Goal: Use online tool/utility: Utilize a website feature to perform a specific function

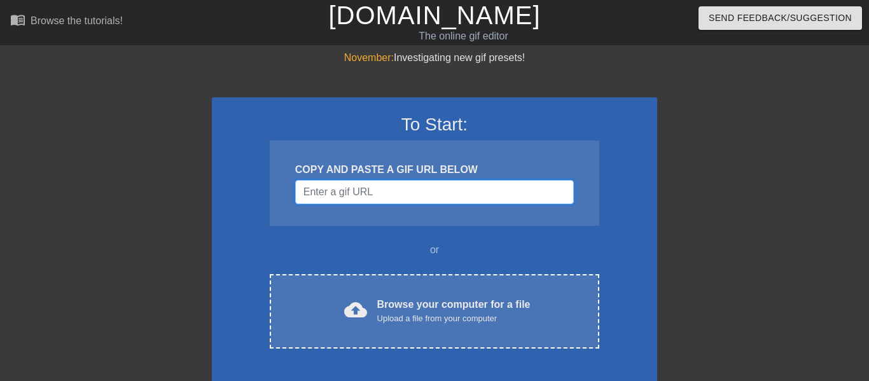
click at [451, 197] on input "Username" at bounding box center [434, 192] width 279 height 24
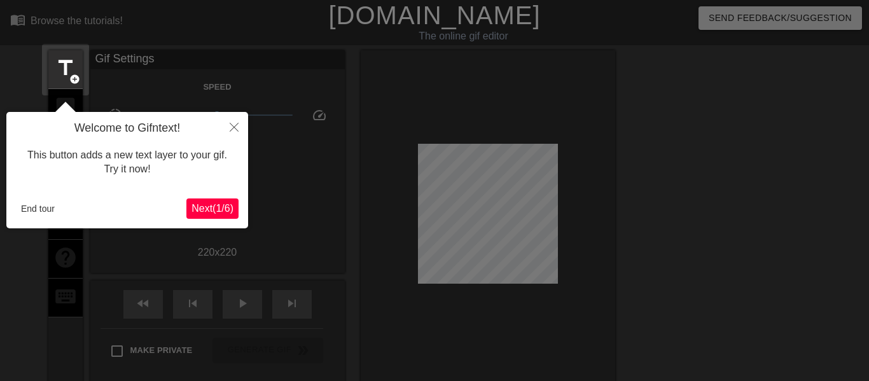
scroll to position [31, 0]
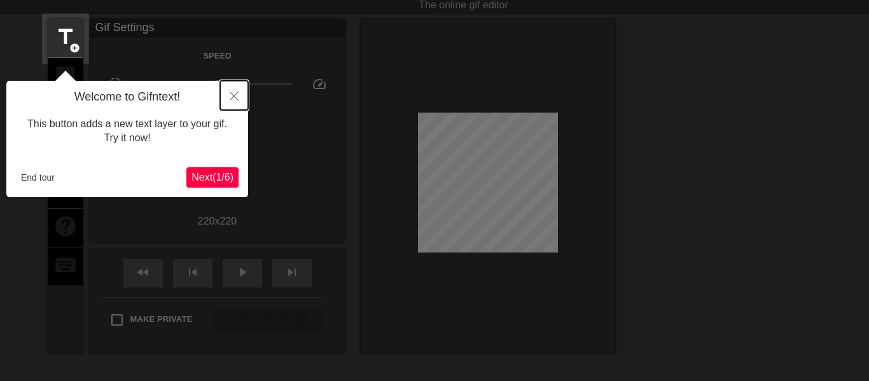
click at [242, 95] on button "Close" at bounding box center [234, 95] width 28 height 29
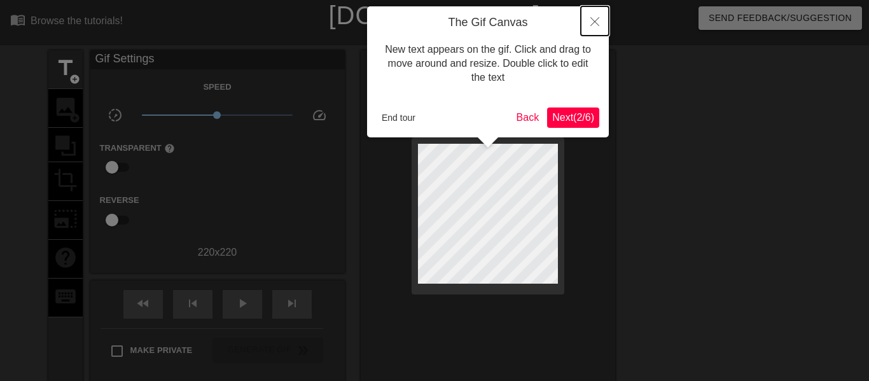
click at [598, 18] on icon "Close" at bounding box center [594, 21] width 9 height 9
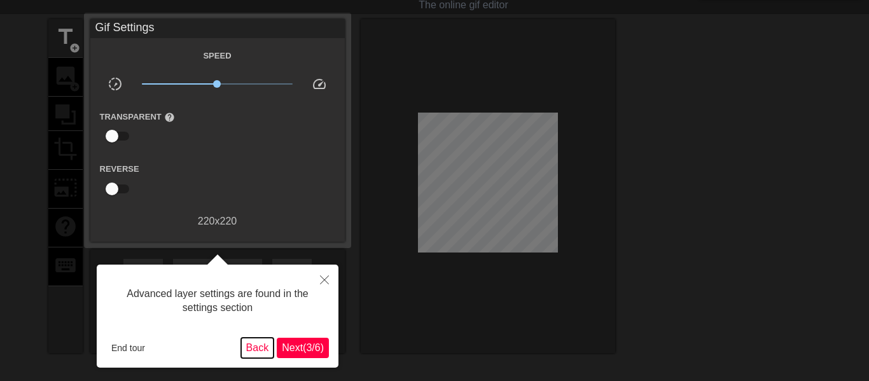
click at [258, 351] on button "Back" at bounding box center [257, 348] width 33 height 20
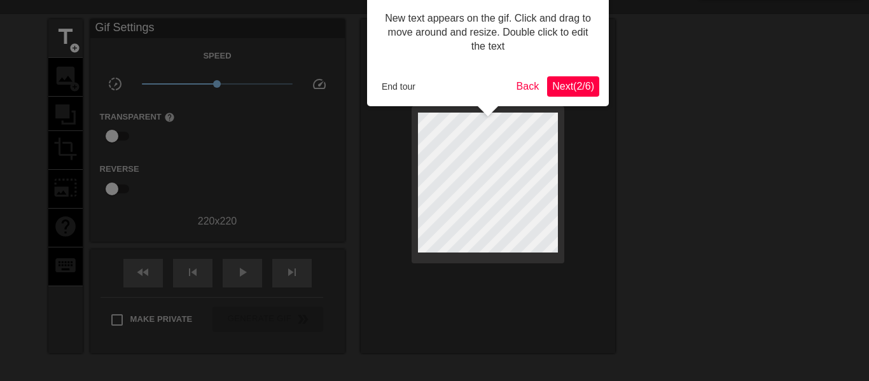
scroll to position [0, 0]
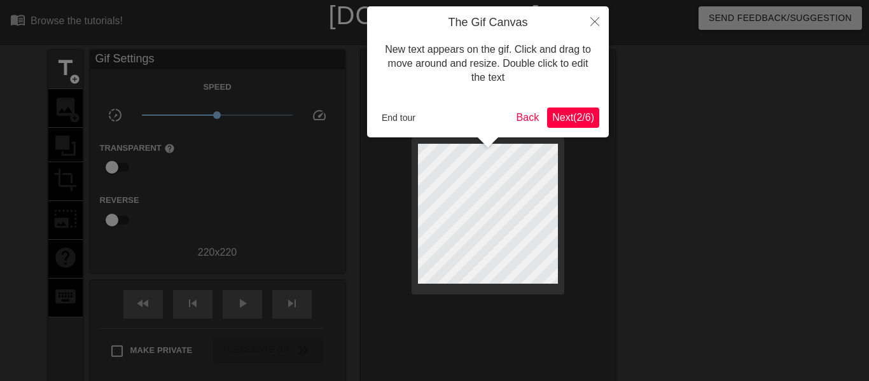
click at [590, 113] on span "Next ( 2 / 6 )" at bounding box center [573, 117] width 42 height 11
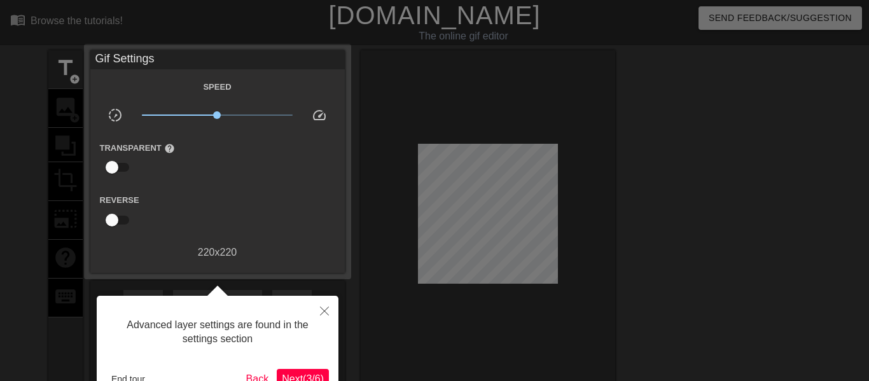
scroll to position [31, 0]
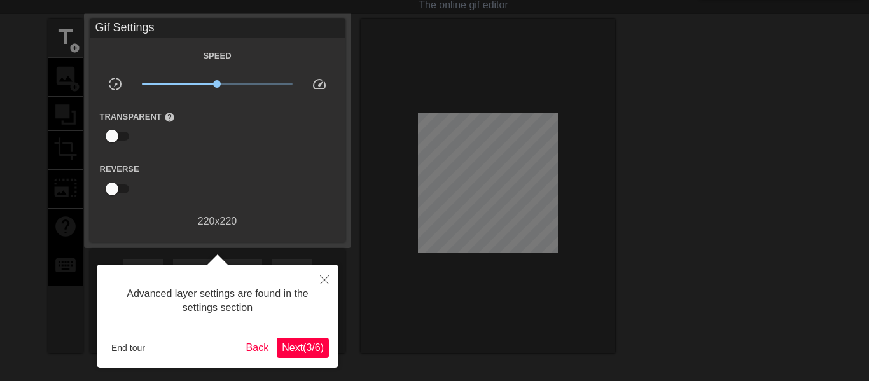
click at [294, 352] on span "Next ( 3 / 6 )" at bounding box center [303, 347] width 42 height 11
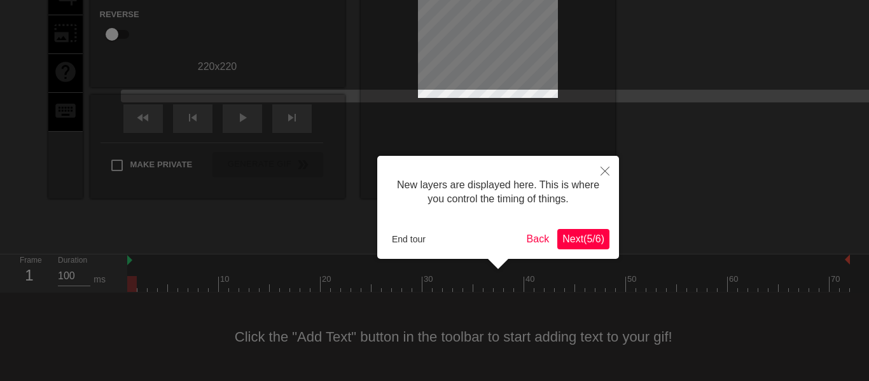
click at [578, 234] on span "Next ( 5 / 6 )" at bounding box center [583, 239] width 42 height 11
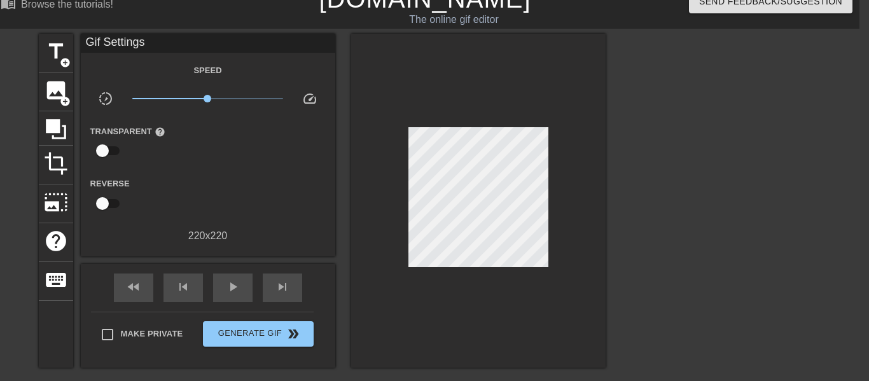
scroll to position [18, 10]
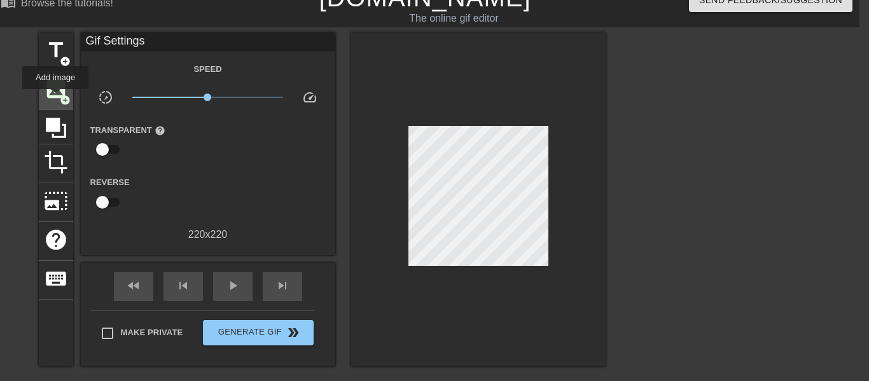
click at [55, 97] on span "image" at bounding box center [56, 89] width 24 height 24
click at [55, 96] on span "image" at bounding box center [56, 89] width 24 height 24
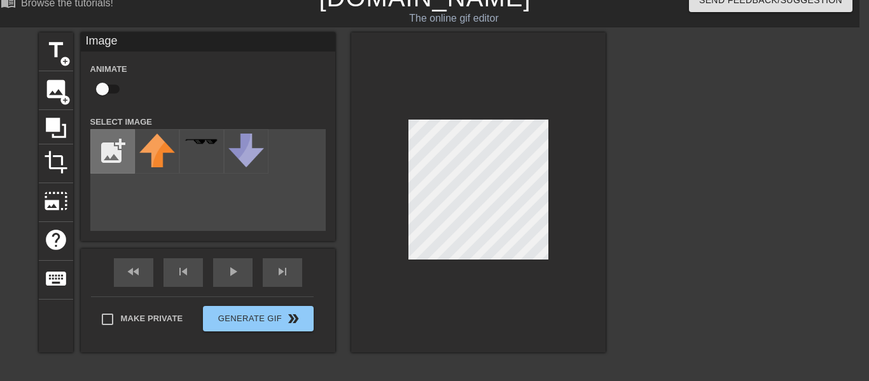
click at [108, 139] on input "file" at bounding box center [112, 151] width 43 height 43
click at [207, 152] on div at bounding box center [201, 151] width 45 height 45
click at [385, 193] on div at bounding box center [478, 192] width 254 height 320
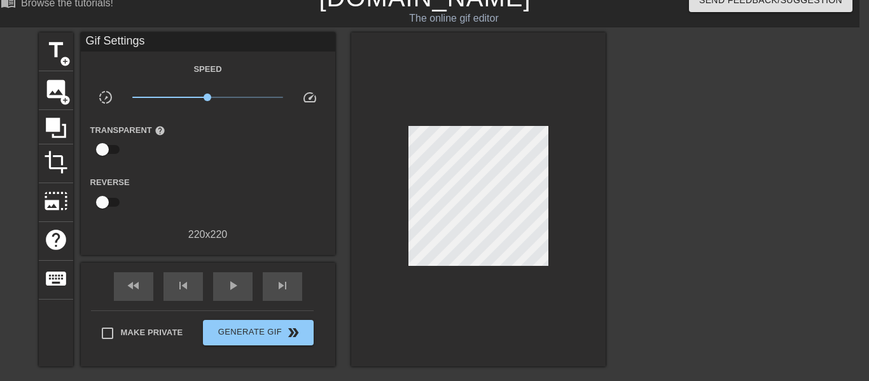
click at [425, 160] on div at bounding box center [478, 199] width 254 height 334
click at [53, 91] on span "image" at bounding box center [56, 89] width 24 height 24
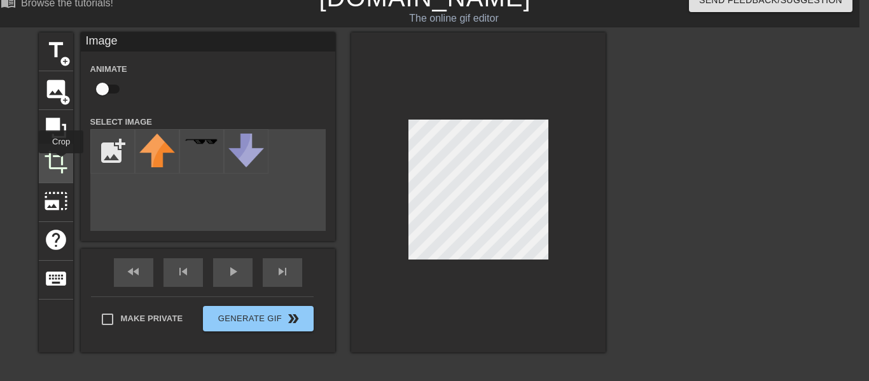
click at [60, 163] on span "crop" at bounding box center [56, 162] width 24 height 24
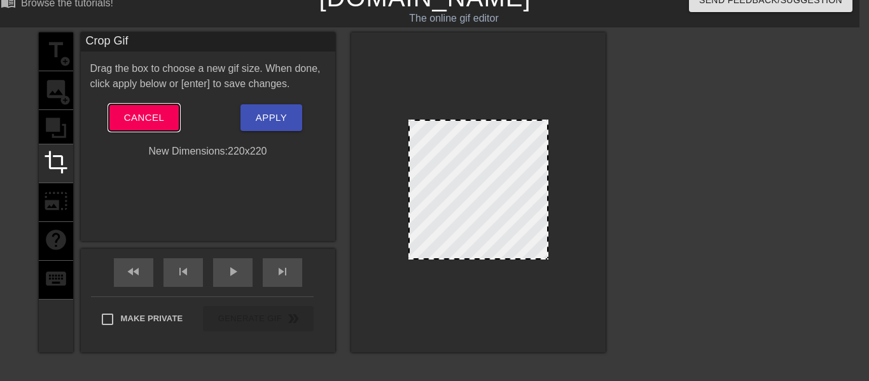
click at [153, 110] on span "Cancel" at bounding box center [144, 117] width 40 height 17
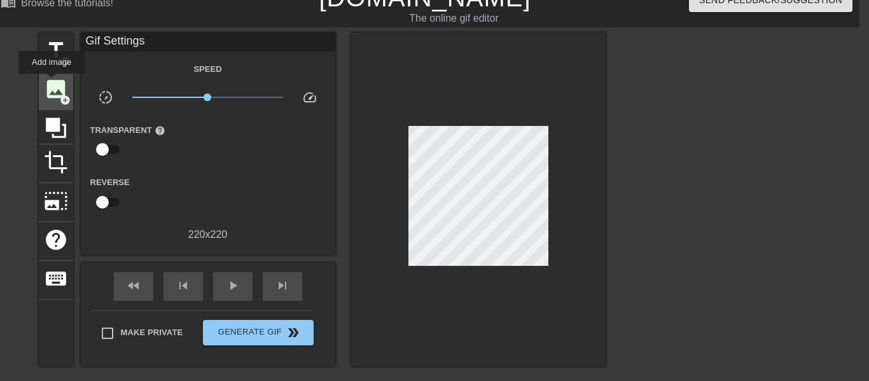
click at [51, 83] on span "image" at bounding box center [56, 89] width 24 height 24
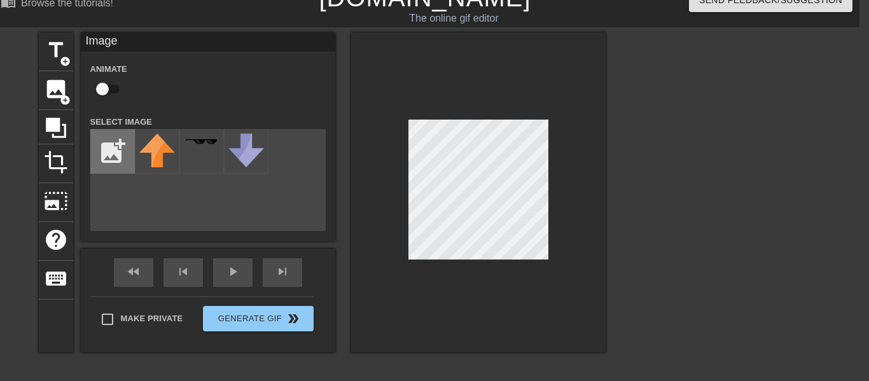
click at [107, 153] on input "file" at bounding box center [112, 151] width 43 height 43
type input "C:\fakepath\images (2).jpeg"
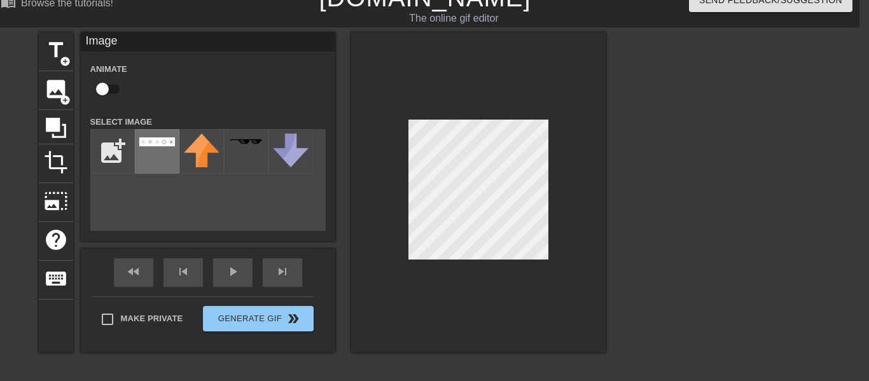
click at [152, 144] on img at bounding box center [157, 141] width 36 height 9
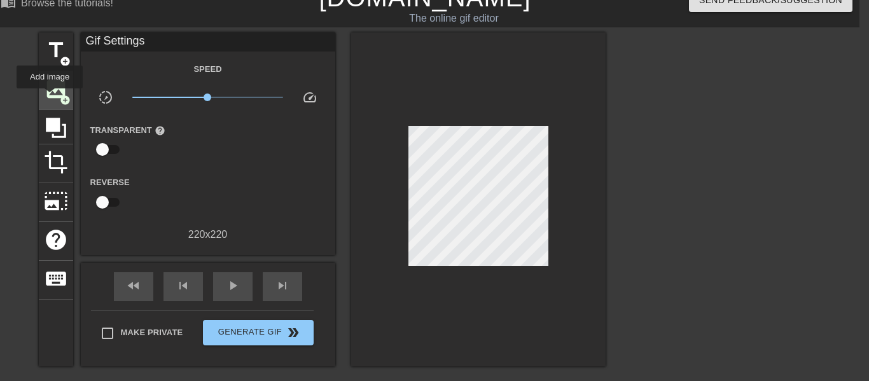
click at [48, 97] on span "image" at bounding box center [56, 89] width 24 height 24
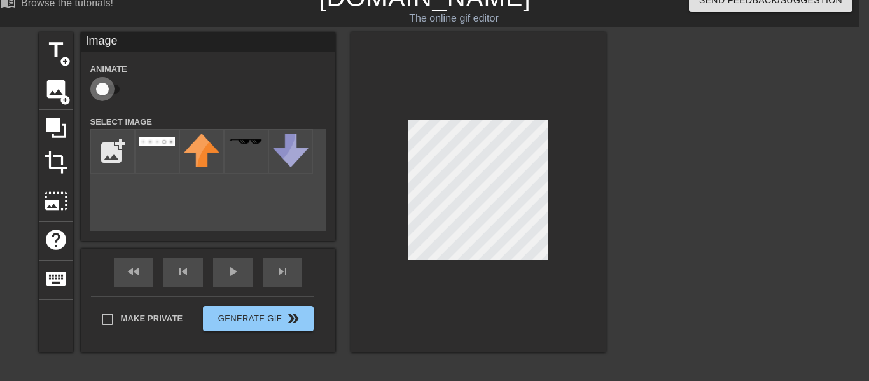
click at [102, 95] on input "checkbox" at bounding box center [102, 89] width 73 height 24
click at [88, 148] on div "Image Animate Select Image add_photo_alternate" at bounding box center [208, 131] width 254 height 199
click at [113, 95] on input "checkbox" at bounding box center [114, 89] width 73 height 24
checkbox input "false"
click at [111, 136] on input "file" at bounding box center [112, 151] width 43 height 43
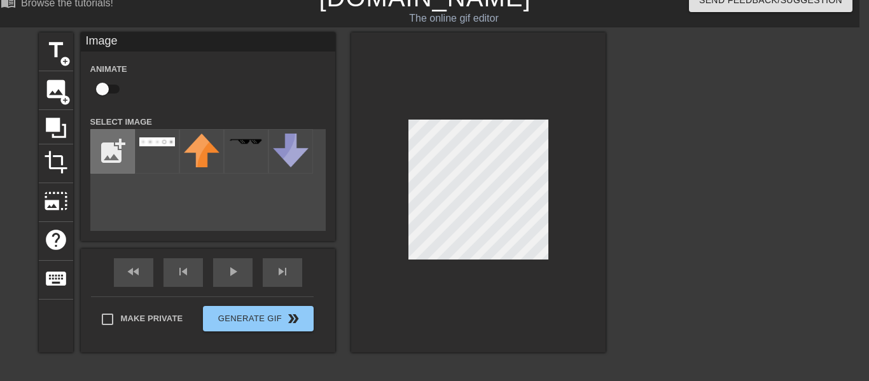
click at [109, 158] on input "file" at bounding box center [112, 151] width 43 height 43
type input "C:\fakepath\istockphoto-957429650-612x612.jpg"
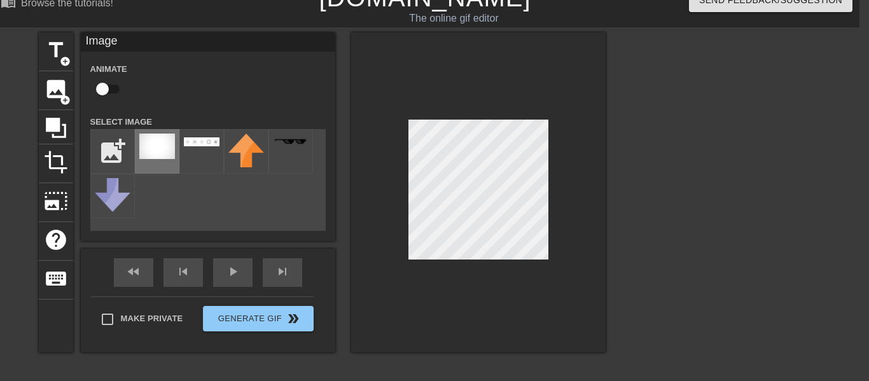
click at [148, 153] on img at bounding box center [157, 146] width 36 height 25
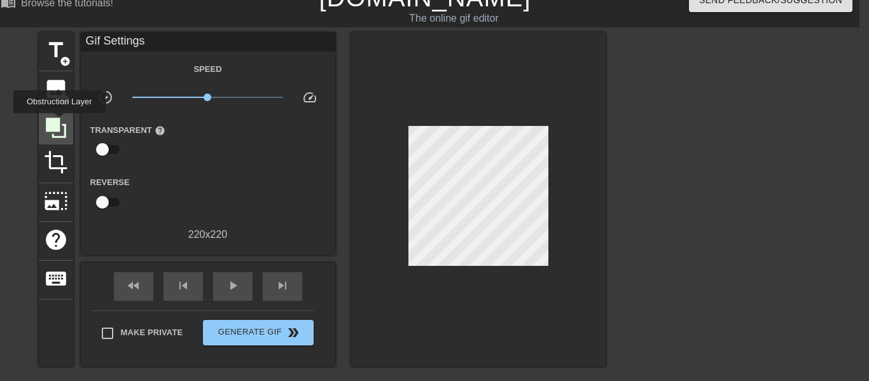
click at [59, 122] on icon at bounding box center [56, 128] width 20 height 20
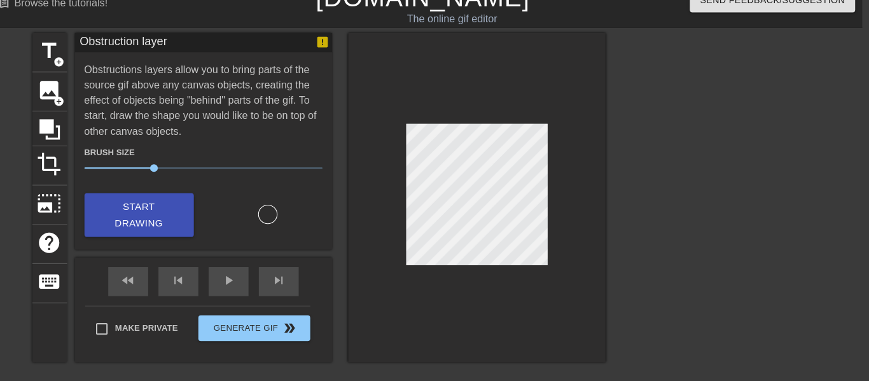
scroll to position [16, 10]
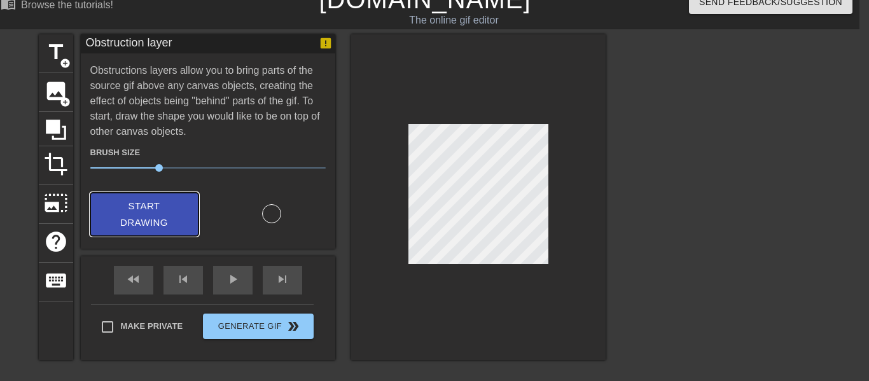
click at [127, 198] on span "Start Drawing" at bounding box center [145, 215] width 78 height 34
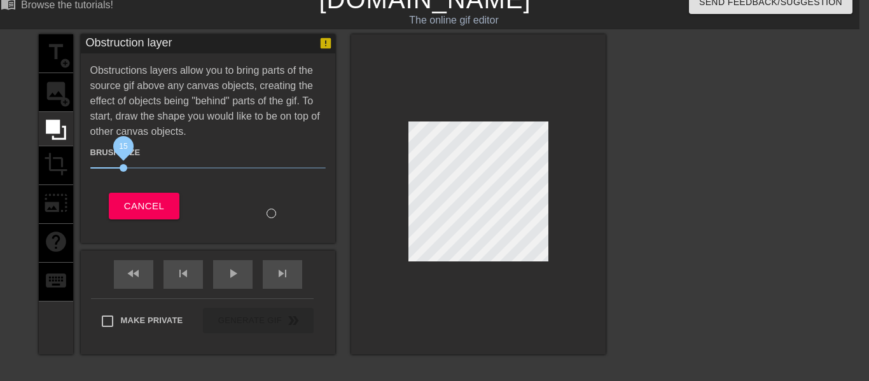
drag, startPoint x: 160, startPoint y: 170, endPoint x: 123, endPoint y: 167, distance: 37.0
click at [123, 167] on span "15" at bounding box center [124, 168] width 8 height 8
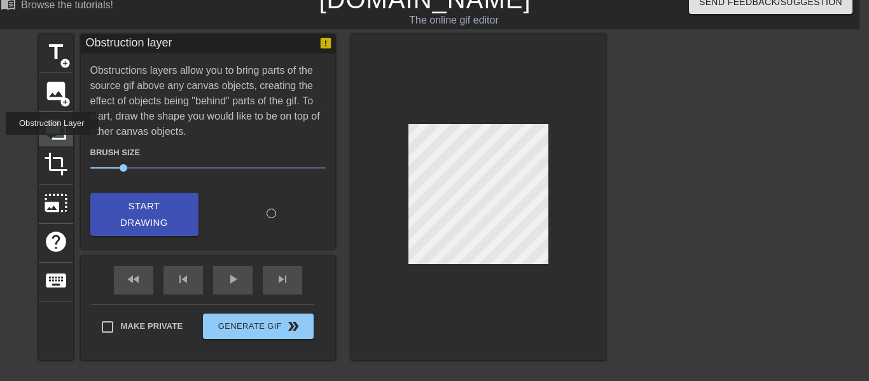
click at [51, 144] on div at bounding box center [56, 129] width 34 height 34
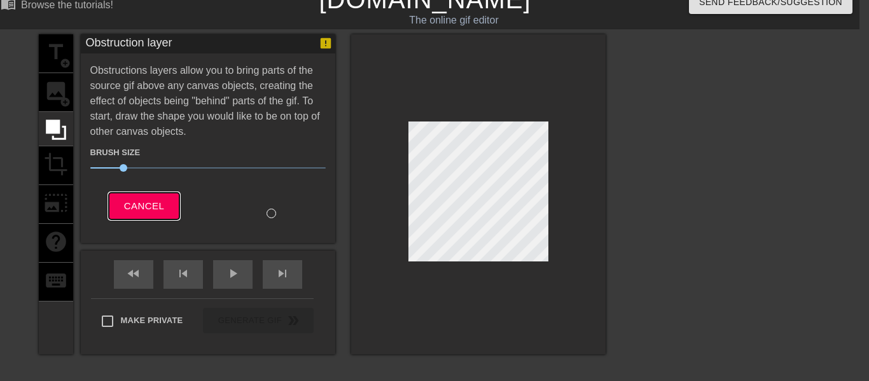
click at [153, 201] on span "Cancel" at bounding box center [144, 206] width 40 height 17
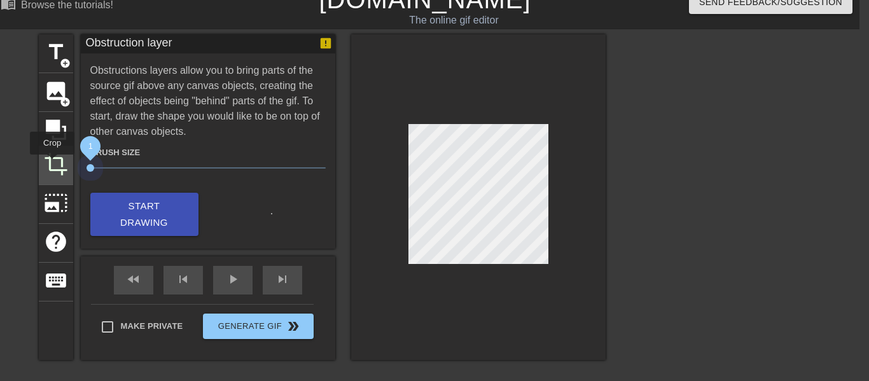
drag, startPoint x: 125, startPoint y: 165, endPoint x: 52, endPoint y: 164, distance: 73.2
click at [52, 164] on div "title add_circle image add_circle crop photo_size_select_large help keyboard Ob…" at bounding box center [322, 197] width 567 height 326
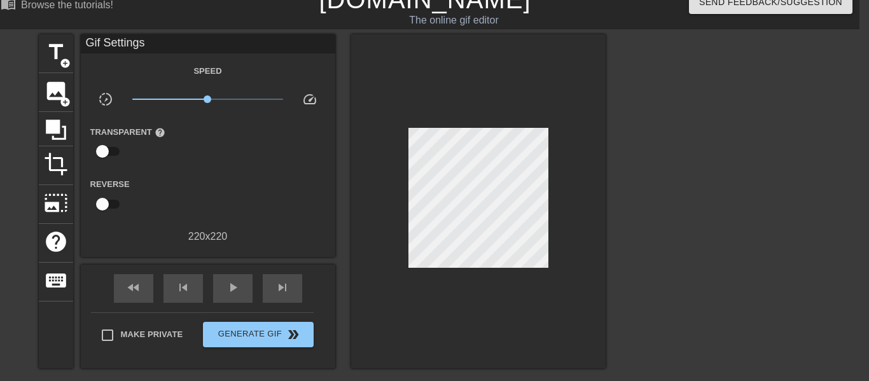
click at [108, 153] on input "checkbox" at bounding box center [102, 151] width 73 height 24
checkbox input "true"
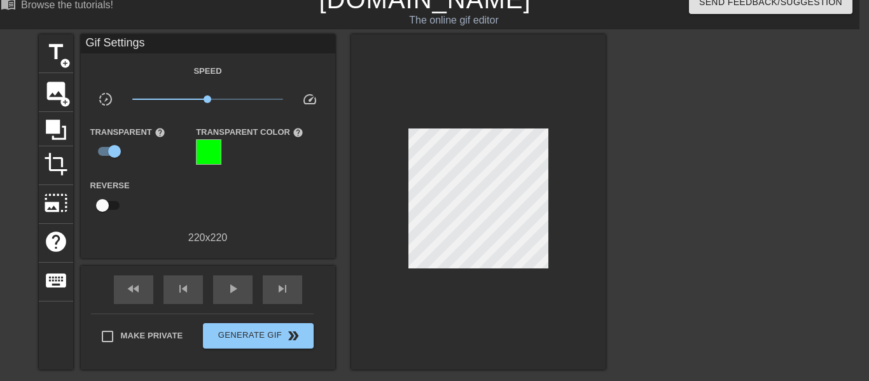
click at [202, 146] on div at bounding box center [208, 151] width 25 height 25
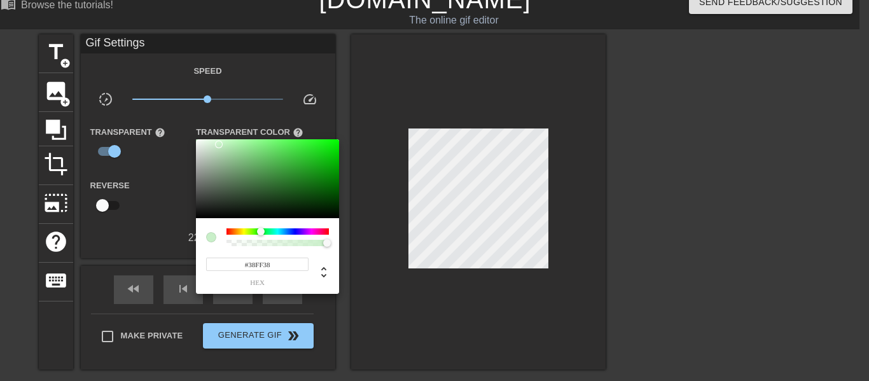
type input "#00FF00"
drag, startPoint x: 293, startPoint y: 171, endPoint x: 360, endPoint y: 106, distance: 94.0
click at [360, 106] on div "#00FF00 hex" at bounding box center [434, 190] width 869 height 381
click at [161, 178] on div at bounding box center [434, 190] width 869 height 381
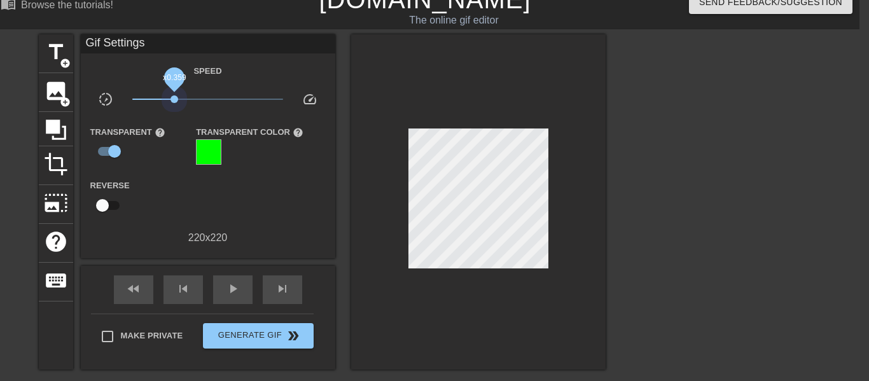
drag, startPoint x: 211, startPoint y: 96, endPoint x: 176, endPoint y: 105, distance: 36.1
click at [176, 105] on span "x0.359" at bounding box center [207, 99] width 151 height 15
click at [226, 290] on span "play_arrow" at bounding box center [232, 288] width 15 height 15
drag, startPoint x: 178, startPoint y: 97, endPoint x: 207, endPoint y: 98, distance: 29.3
click at [207, 98] on span "x0.989" at bounding box center [208, 99] width 8 height 8
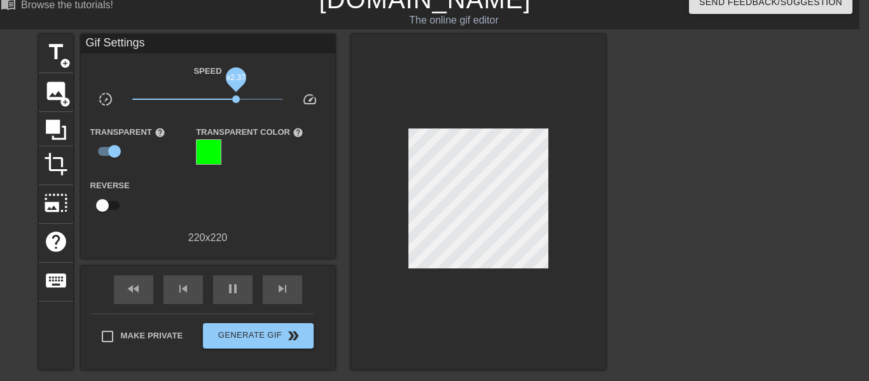
drag, startPoint x: 214, startPoint y: 95, endPoint x: 239, endPoint y: 99, distance: 25.1
click at [239, 99] on span "x2.37" at bounding box center [207, 99] width 151 height 15
drag, startPoint x: 239, startPoint y: 99, endPoint x: 72, endPoint y: 96, distance: 166.7
click at [72, 96] on div "title add_circle image add_circle crop photo_size_select_large help keyboard Gi…" at bounding box center [322, 201] width 567 height 335
drag, startPoint x: 134, startPoint y: 100, endPoint x: 167, endPoint y: 100, distance: 32.4
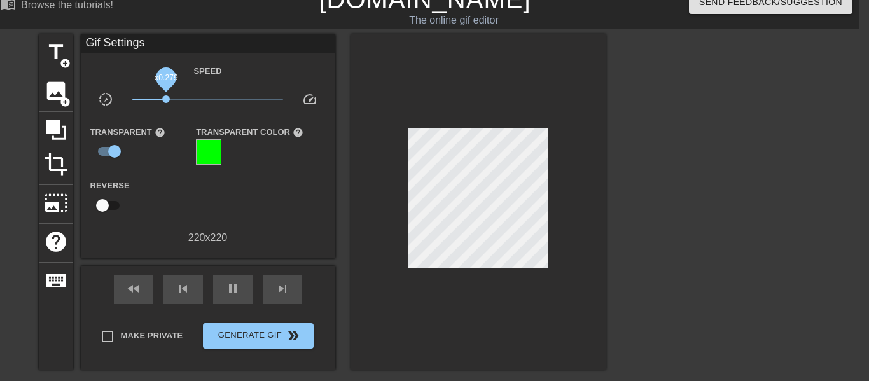
click at [167, 100] on span "x0.279" at bounding box center [166, 99] width 8 height 8
drag, startPoint x: 167, startPoint y: 100, endPoint x: 195, endPoint y: 102, distance: 28.7
click at [195, 102] on span "x0.668" at bounding box center [195, 99] width 8 height 8
drag, startPoint x: 195, startPoint y: 102, endPoint x: 212, endPoint y: 104, distance: 16.7
click at [212, 104] on span "x1.14" at bounding box center [207, 99] width 151 height 15
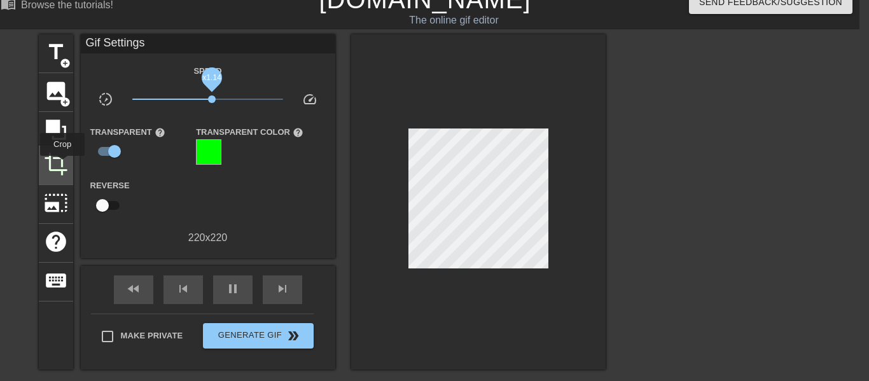
click at [61, 165] on span "crop" at bounding box center [56, 164] width 24 height 24
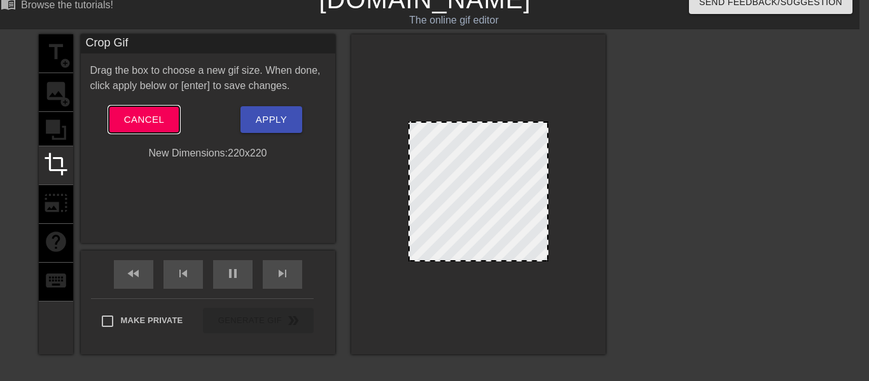
click at [126, 120] on span "Cancel" at bounding box center [144, 119] width 40 height 17
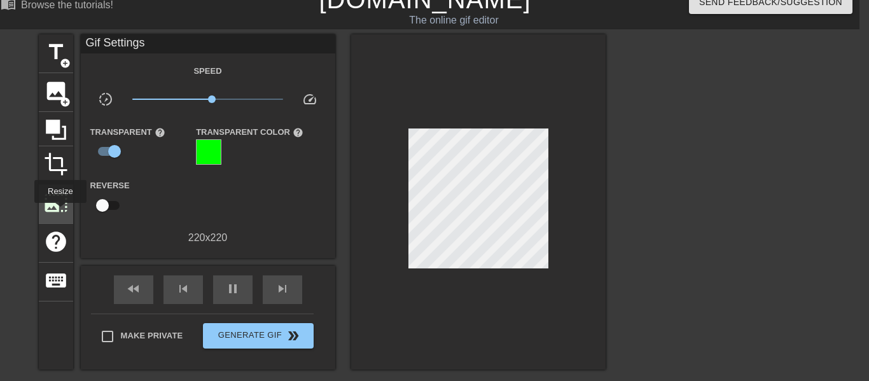
click at [60, 212] on span "photo_size_select_large" at bounding box center [56, 203] width 24 height 24
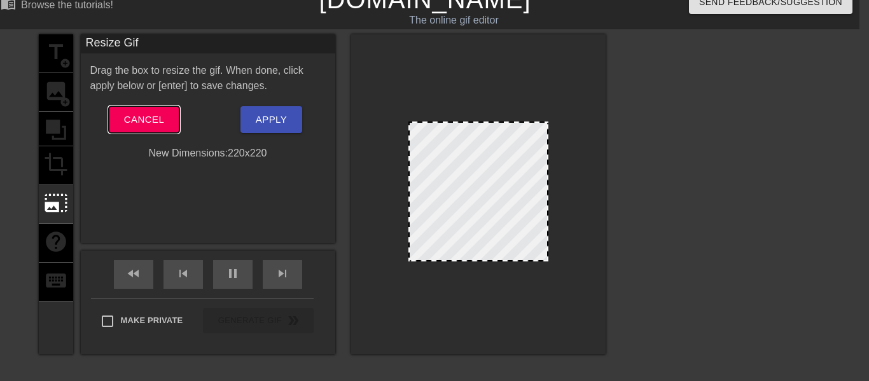
click at [144, 107] on button "Cancel" at bounding box center [144, 119] width 71 height 27
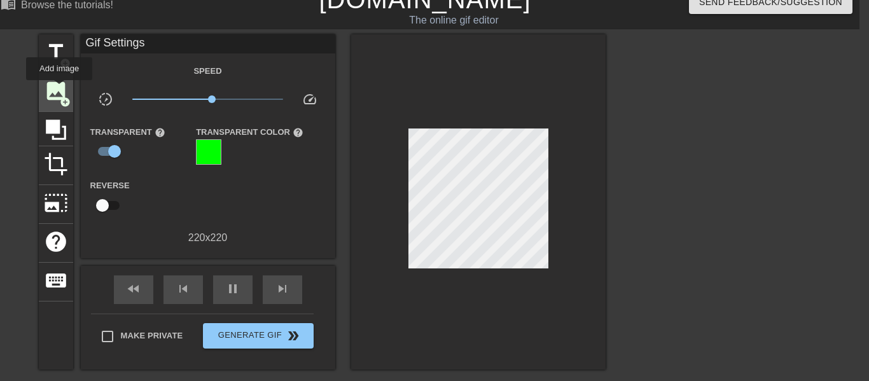
click at [58, 90] on span "image" at bounding box center [56, 91] width 24 height 24
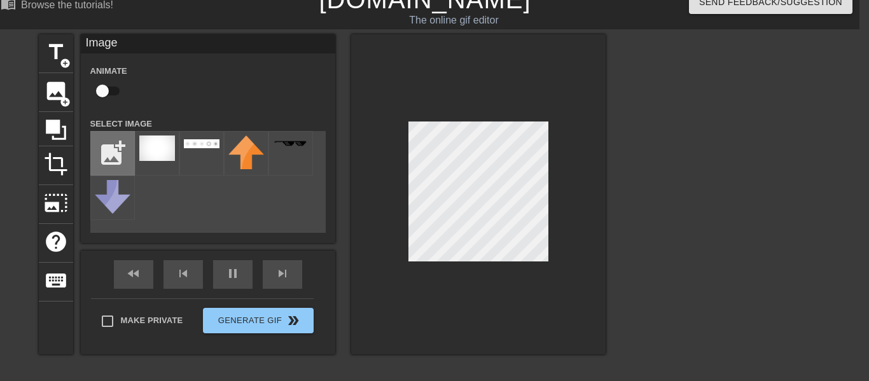
click at [112, 144] on input "file" at bounding box center [112, 153] width 43 height 43
type input "C:\fakepath\download (4).jpeg"
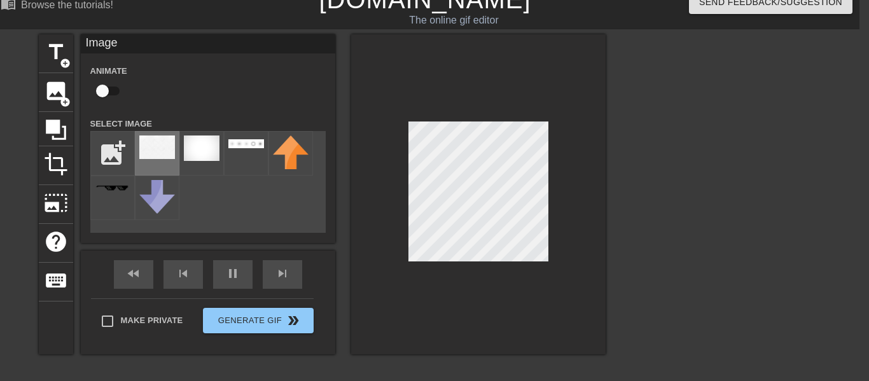
click at [164, 143] on img at bounding box center [157, 148] width 36 height 24
click at [398, 282] on div at bounding box center [478, 194] width 254 height 320
click at [550, 188] on div at bounding box center [478, 194] width 254 height 320
click at [153, 149] on img at bounding box center [157, 148] width 36 height 24
click at [186, 148] on img at bounding box center [202, 148] width 36 height 25
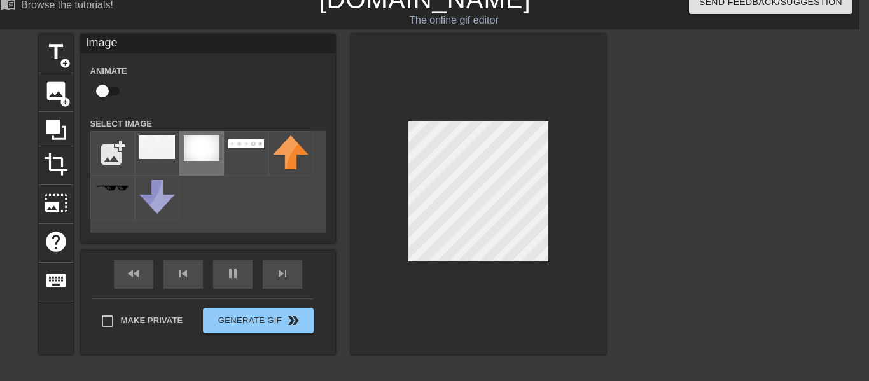
click at [215, 151] on img at bounding box center [202, 148] width 36 height 25
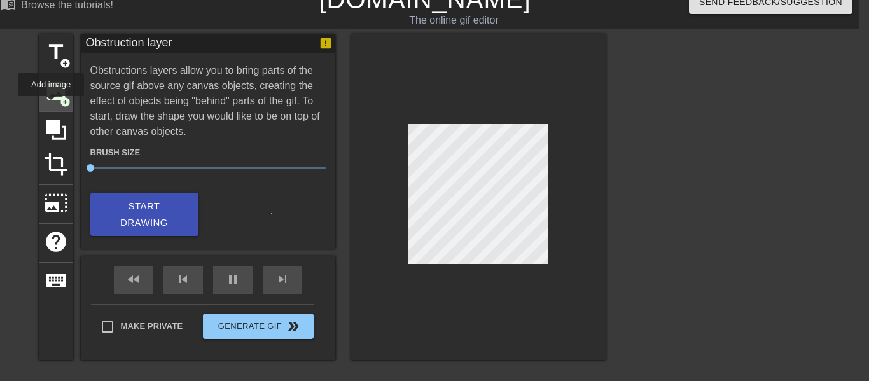
click at [50, 105] on div "image add_circle" at bounding box center [56, 92] width 34 height 39
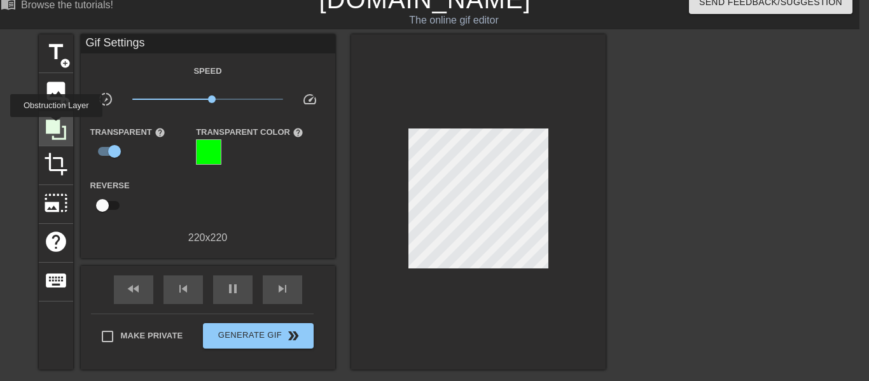
click at [55, 126] on icon at bounding box center [56, 130] width 20 height 20
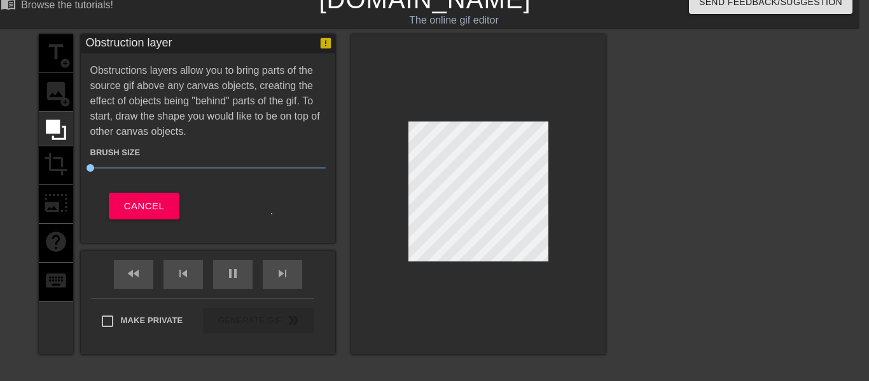
click at [52, 104] on div "title add_circle image add_circle crop photo_size_select_large help keyboard" at bounding box center [56, 194] width 34 height 320
click at [151, 207] on span "Cancel" at bounding box center [144, 206] width 40 height 17
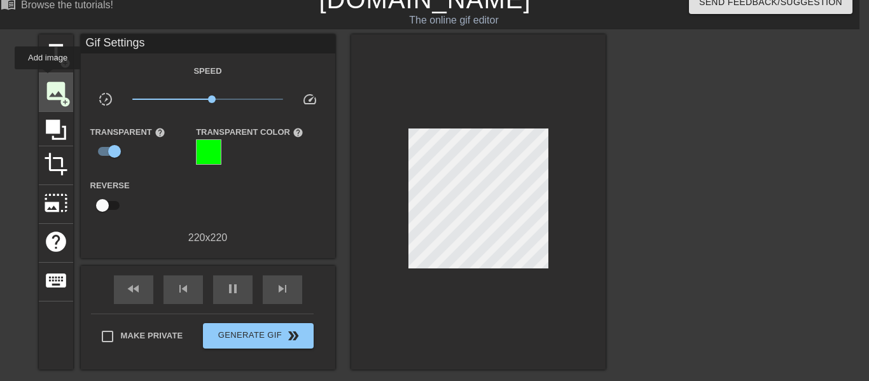
click at [47, 79] on span "image" at bounding box center [56, 91] width 24 height 24
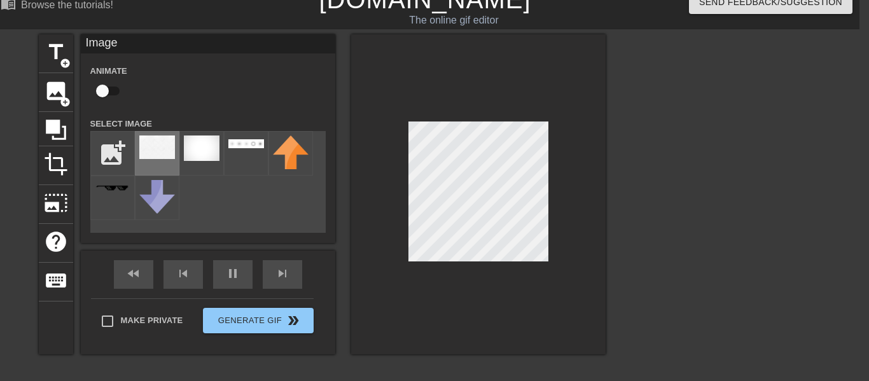
click at [145, 157] on img at bounding box center [157, 148] width 36 height 24
click at [202, 168] on div at bounding box center [201, 153] width 45 height 45
click at [129, 157] on input "file" at bounding box center [112, 153] width 43 height 43
click at [161, 141] on img at bounding box center [157, 148] width 36 height 24
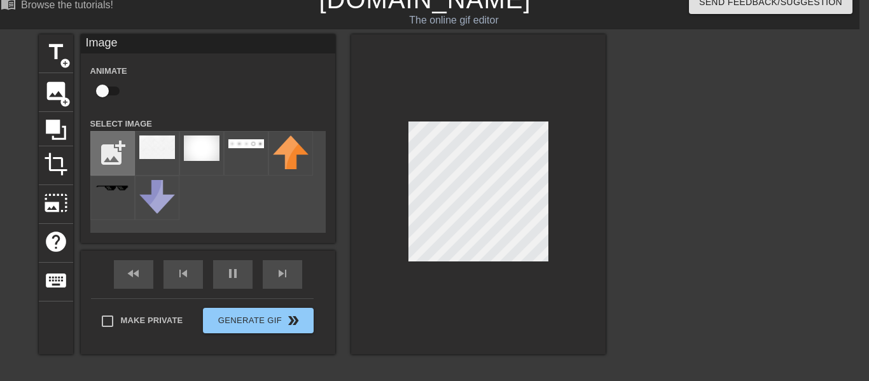
click at [115, 143] on input "file" at bounding box center [112, 153] width 43 height 43
type input "C:\fakepath\contact-us-vignette-white-background-hd-11563323891bnbrcqfgnf.png"
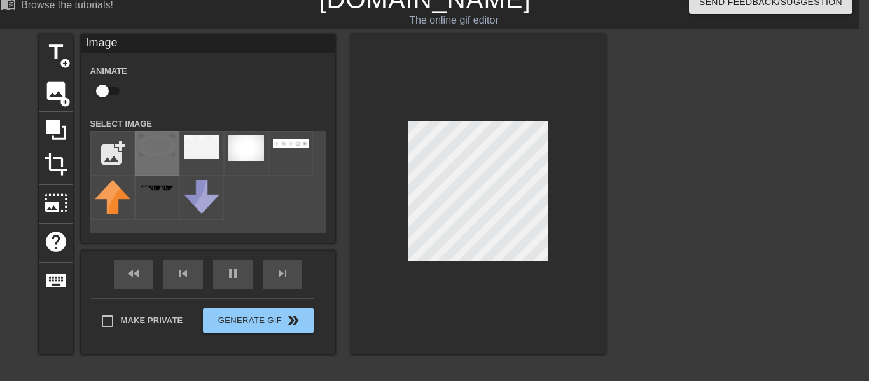
click at [162, 144] on img at bounding box center [157, 146] width 36 height 20
click at [548, 186] on div at bounding box center [478, 194] width 254 height 320
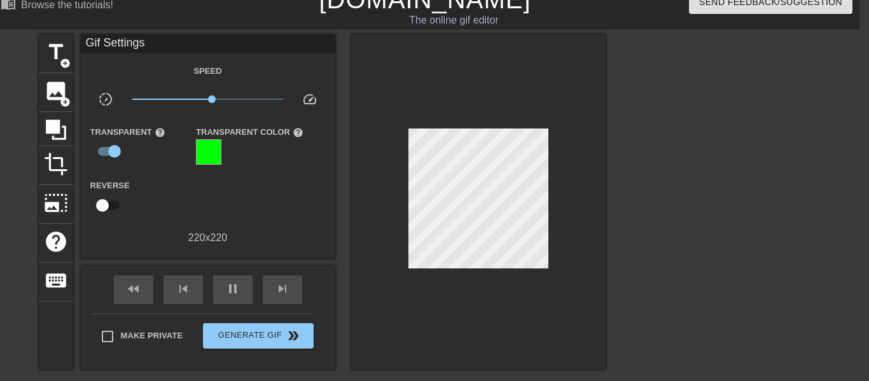
click at [583, 197] on div at bounding box center [478, 201] width 254 height 335
click at [58, 102] on span "image" at bounding box center [56, 91] width 24 height 24
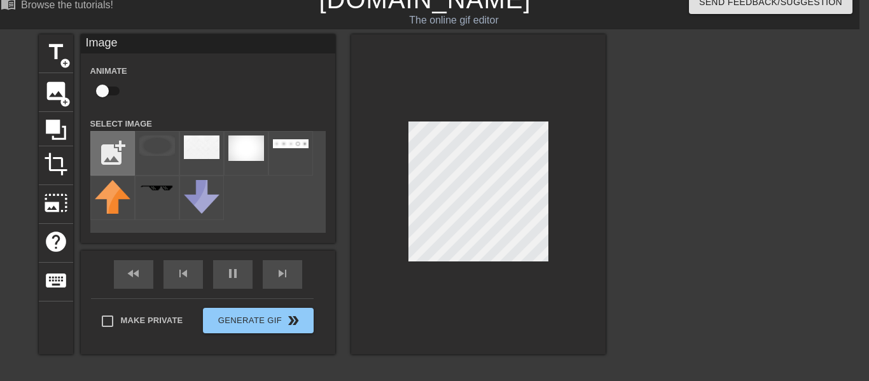
click at [120, 146] on input "file" at bounding box center [112, 153] width 43 height 43
type input "C:\fakepath\Untitled Project (1).jpg"
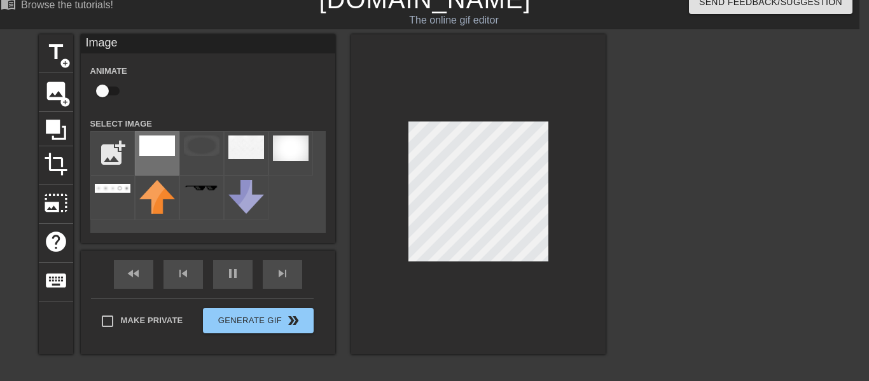
click at [168, 141] on img at bounding box center [157, 146] width 36 height 20
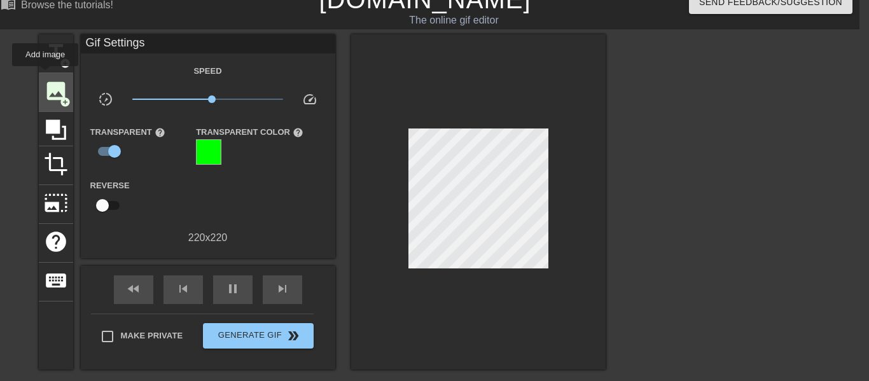
click at [45, 75] on div "image add_circle" at bounding box center [56, 92] width 34 height 39
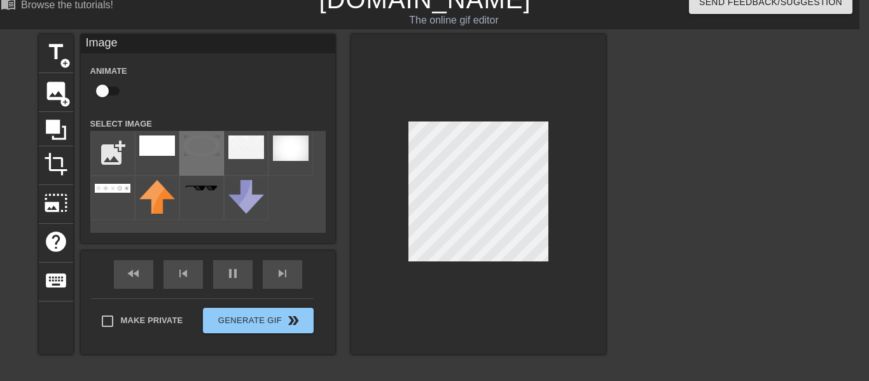
click at [192, 136] on img at bounding box center [202, 146] width 36 height 20
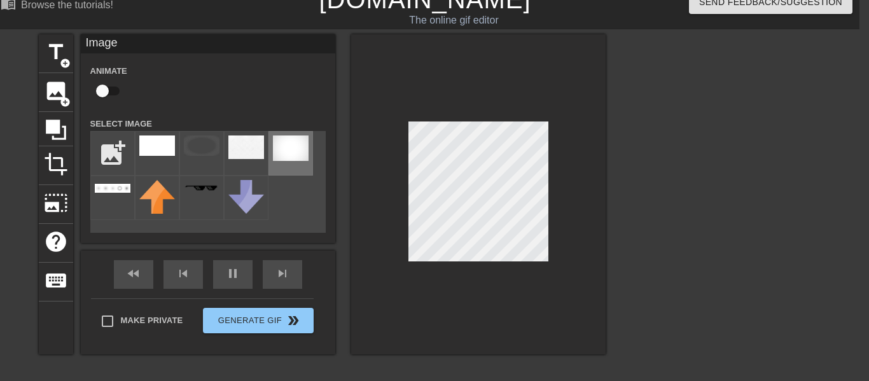
click at [275, 155] on img at bounding box center [291, 148] width 36 height 25
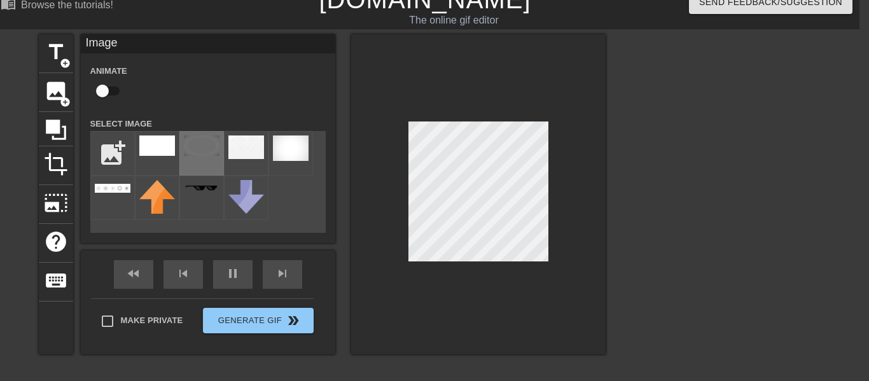
click at [207, 148] on img at bounding box center [202, 146] width 36 height 20
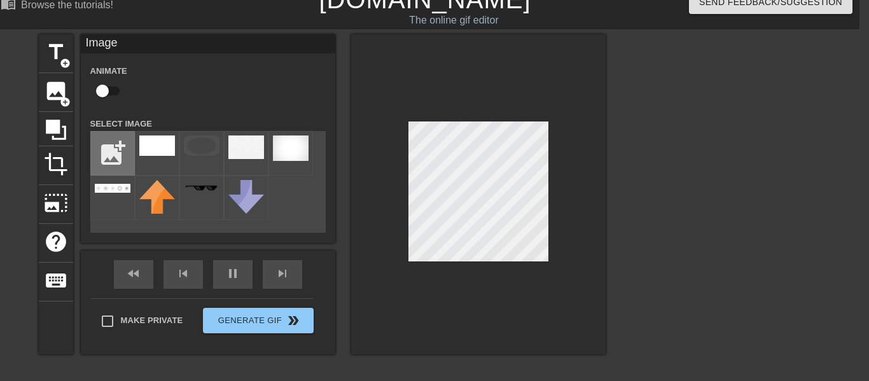
click at [118, 149] on input "file" at bounding box center [112, 153] width 43 height 43
type input "C:\fakepath\Untitled Project (2).jpg"
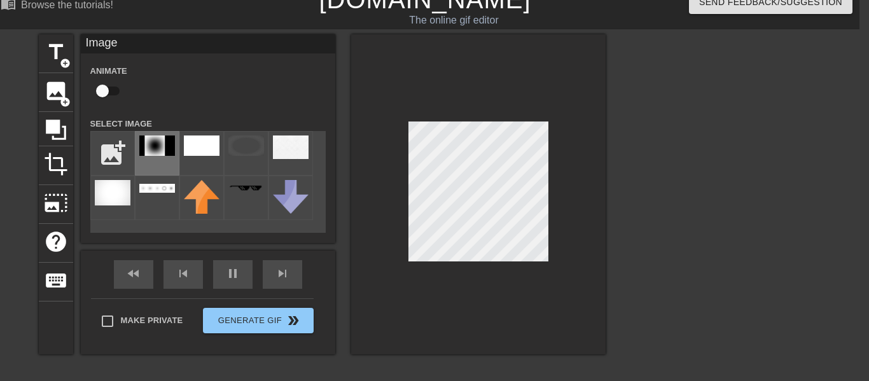
click at [174, 151] on img at bounding box center [157, 146] width 36 height 20
click at [167, 149] on img at bounding box center [157, 146] width 36 height 20
